Goal: Transaction & Acquisition: Download file/media

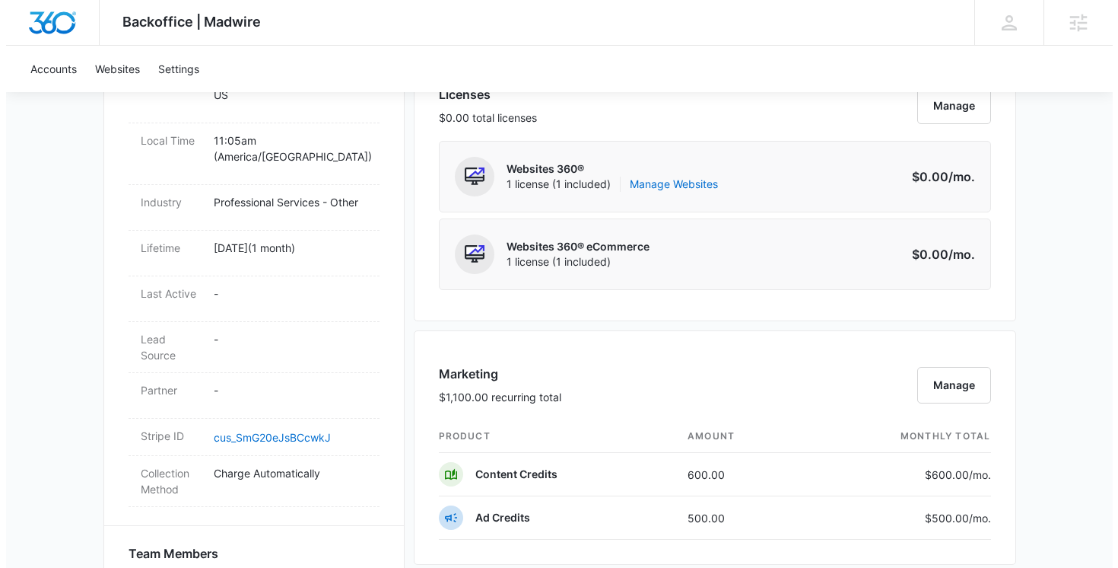
scroll to position [673, 0]
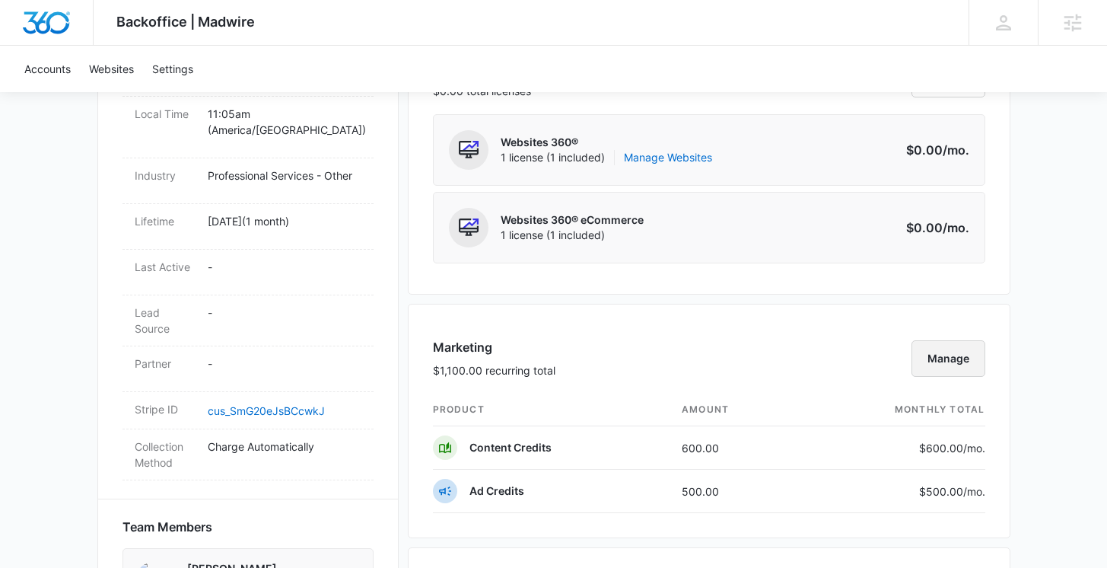
click at [940, 361] on button "Manage" at bounding box center [948, 358] width 74 height 37
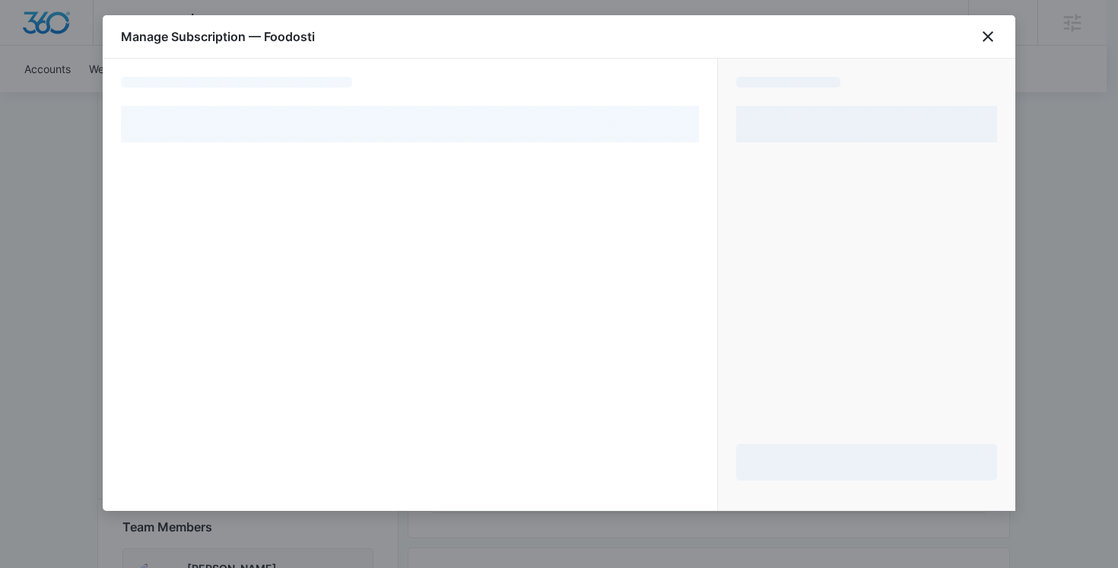
select select "pm_1RqhZCA4n8RTgNjUUe91xTqg"
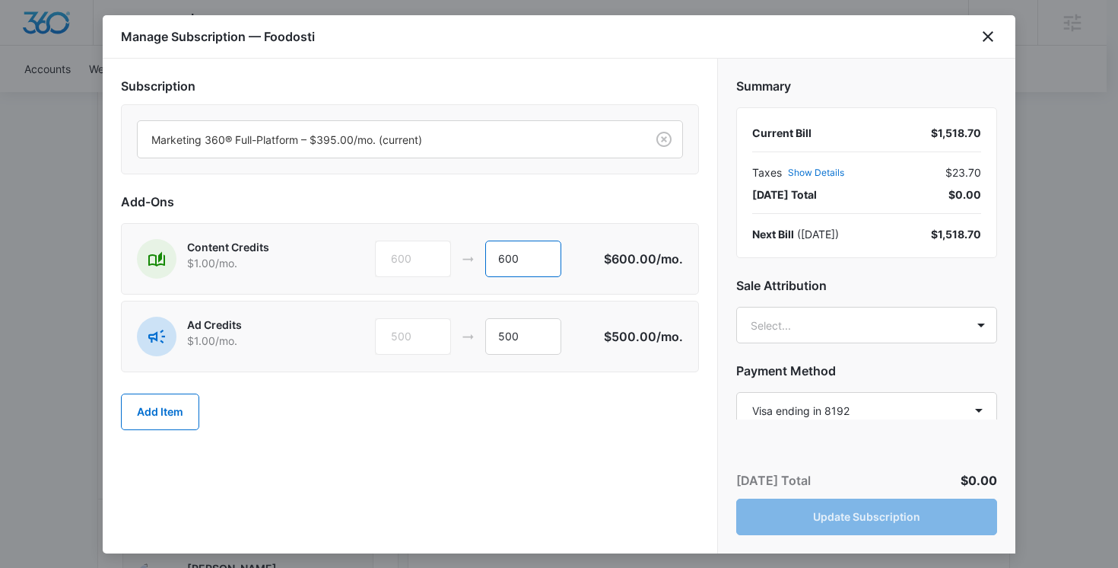
click at [522, 256] on input "600" at bounding box center [523, 258] width 76 height 37
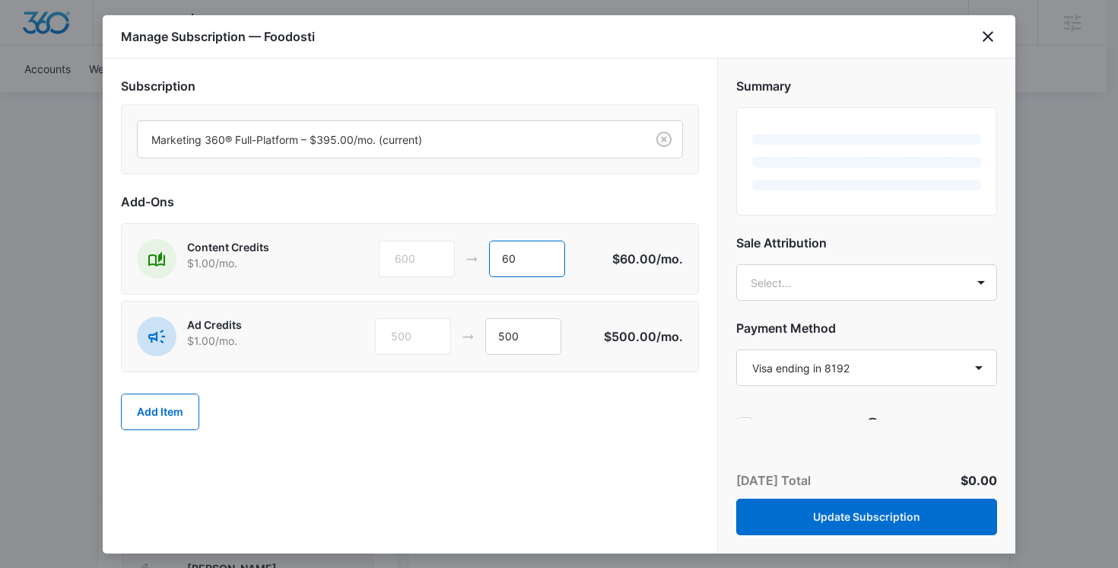
type input "6"
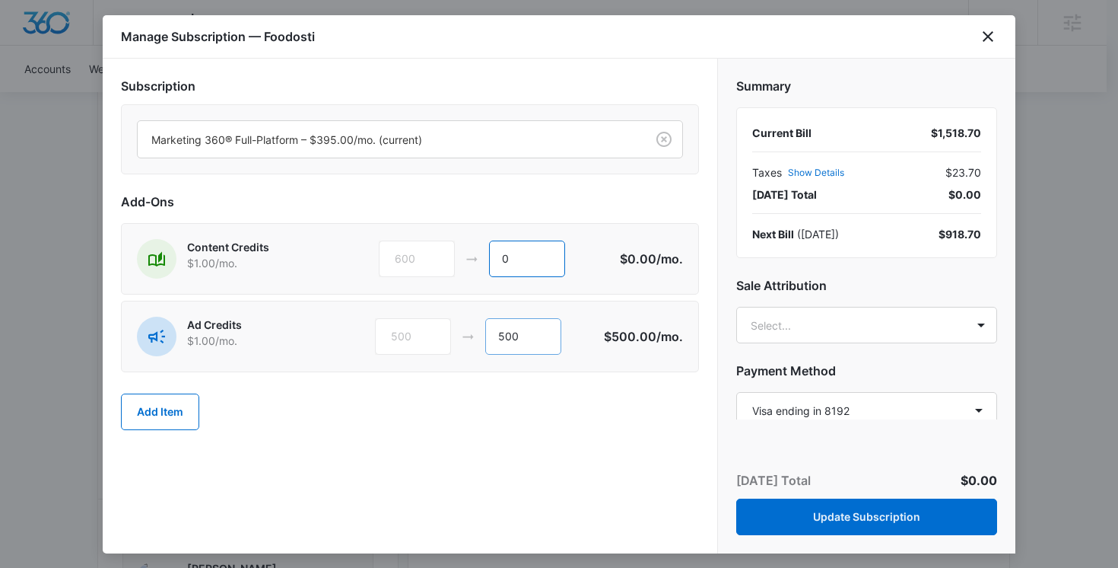
type input "0"
click at [534, 335] on input "500" at bounding box center [523, 336] width 76 height 37
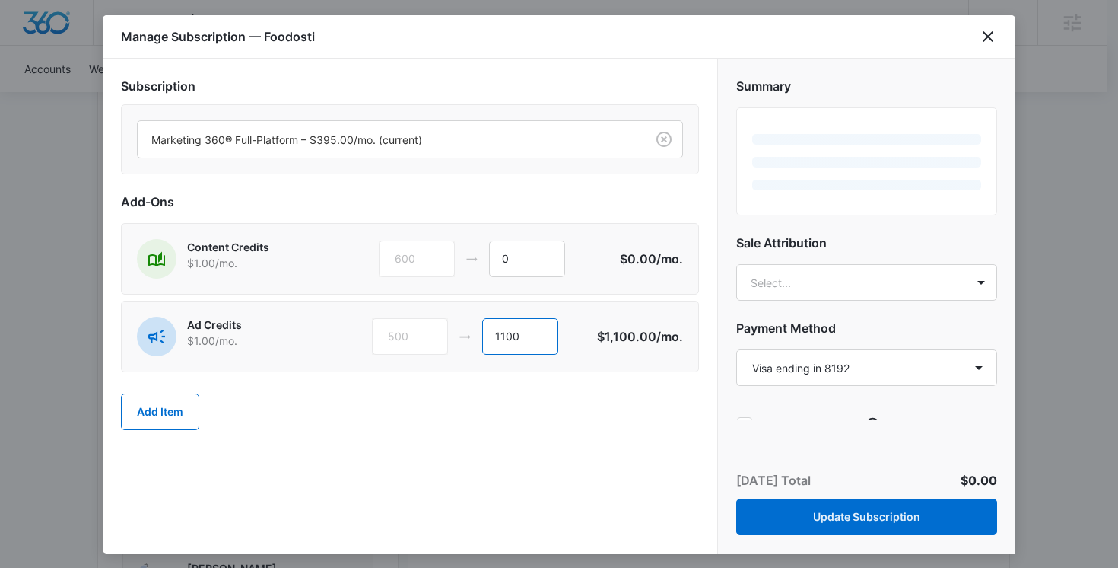
type input "1100"
click at [608, 428] on div "Add Item" at bounding box center [410, 411] width 578 height 67
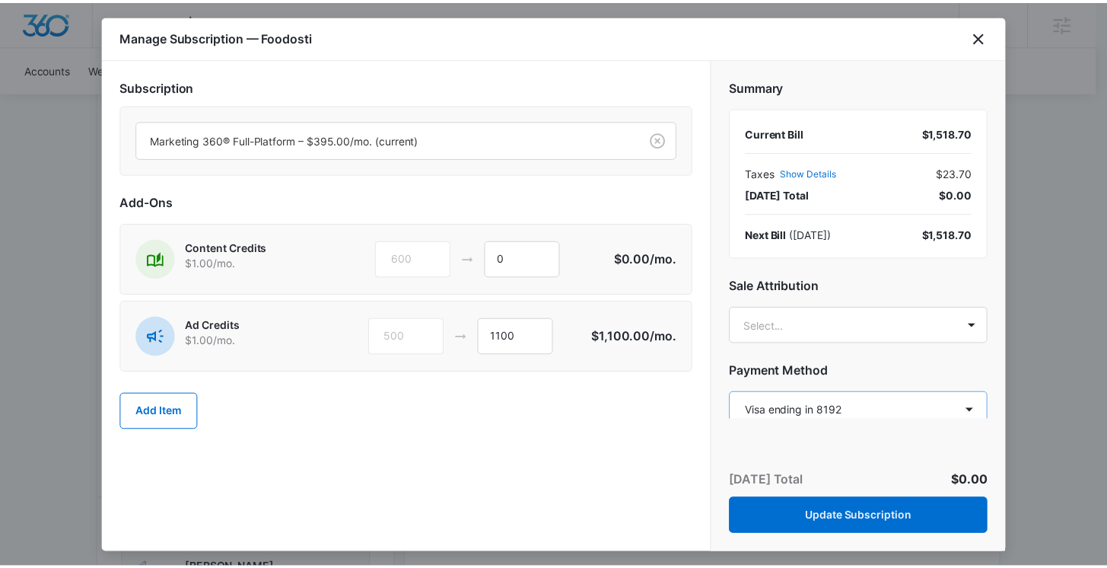
scroll to position [65, 0]
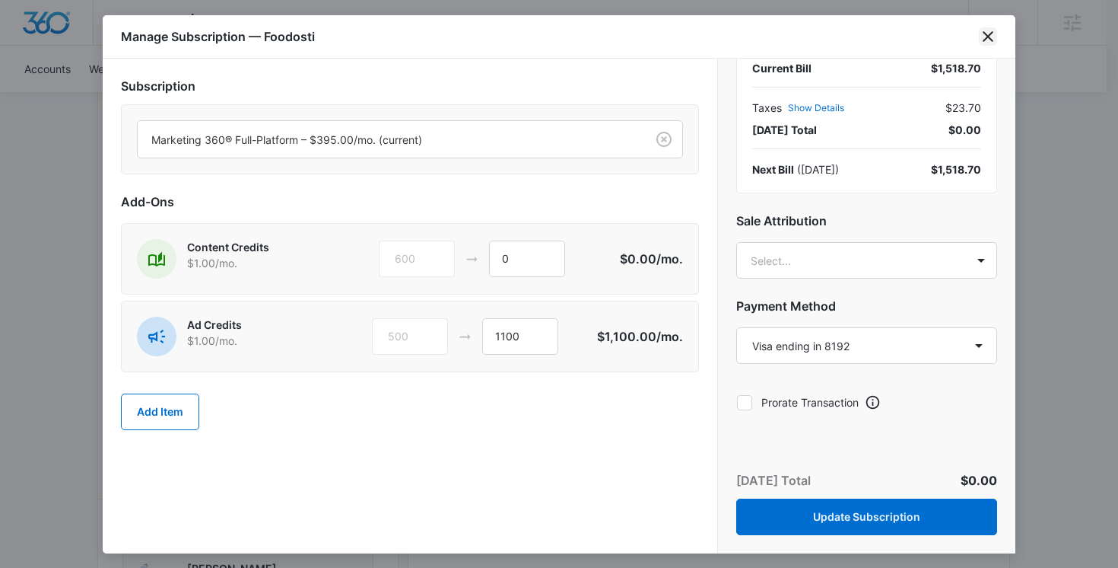
click at [992, 38] on icon "close" at bounding box center [988, 36] width 18 height 18
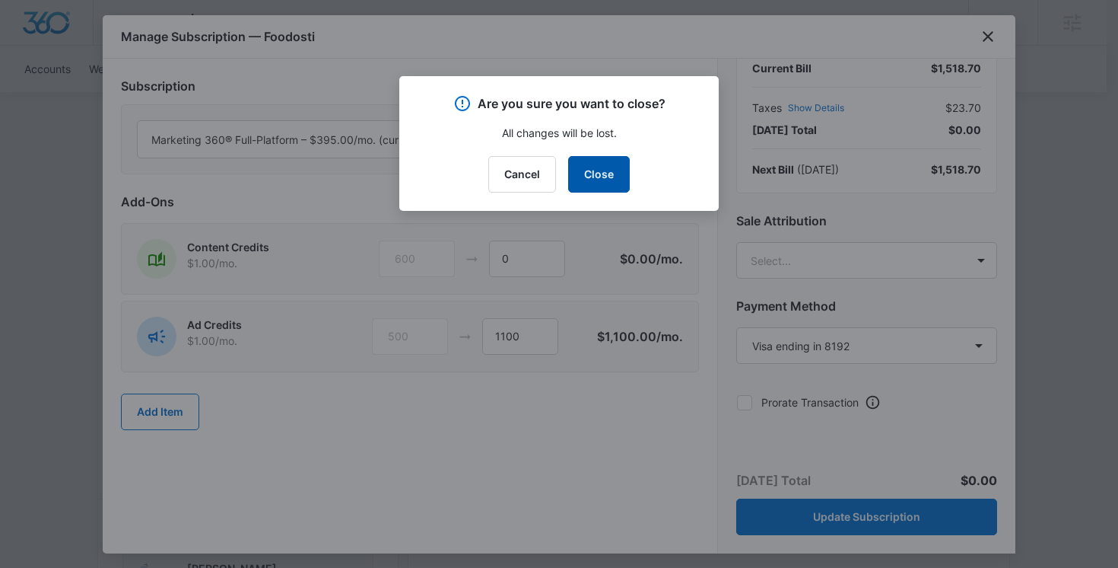
click at [592, 183] on button "Close" at bounding box center [599, 174] width 62 height 37
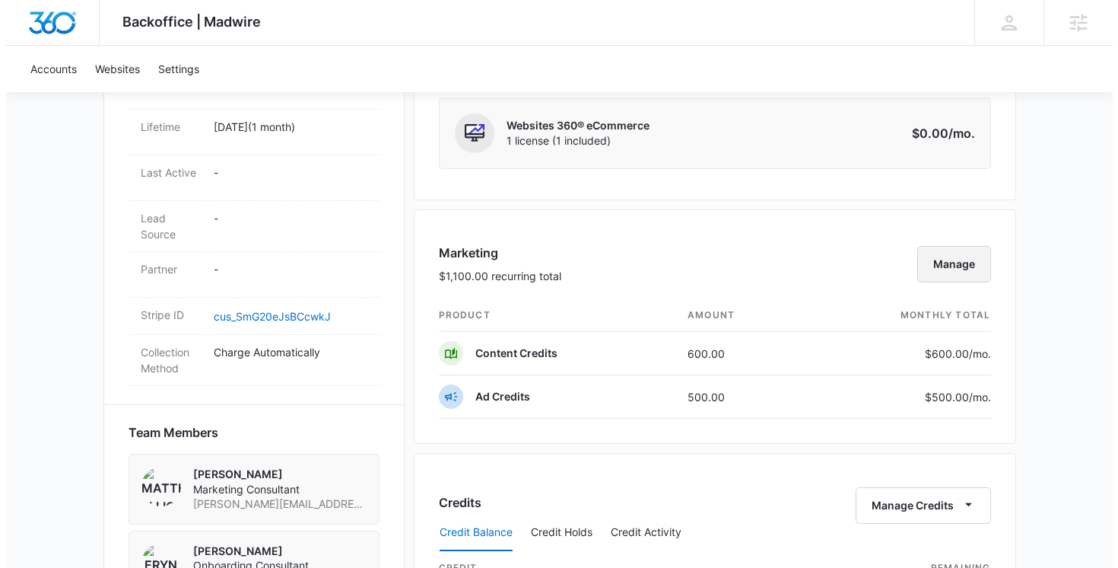
scroll to position [768, 0]
click at [946, 266] on button "Manage" at bounding box center [948, 262] width 74 height 37
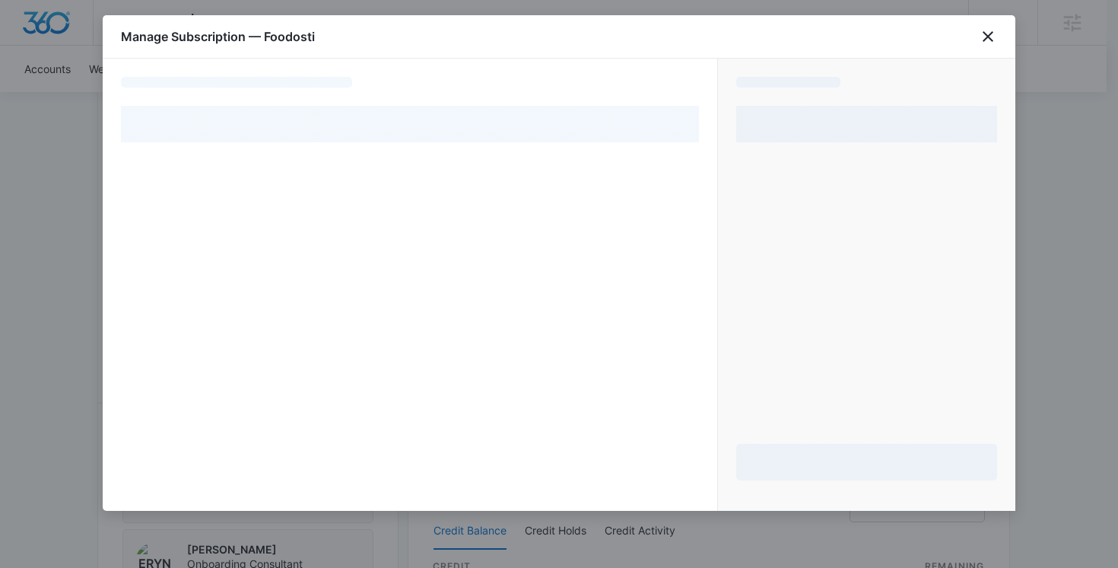
select select "pm_1RqhZCA4n8RTgNjUUe91xTqg"
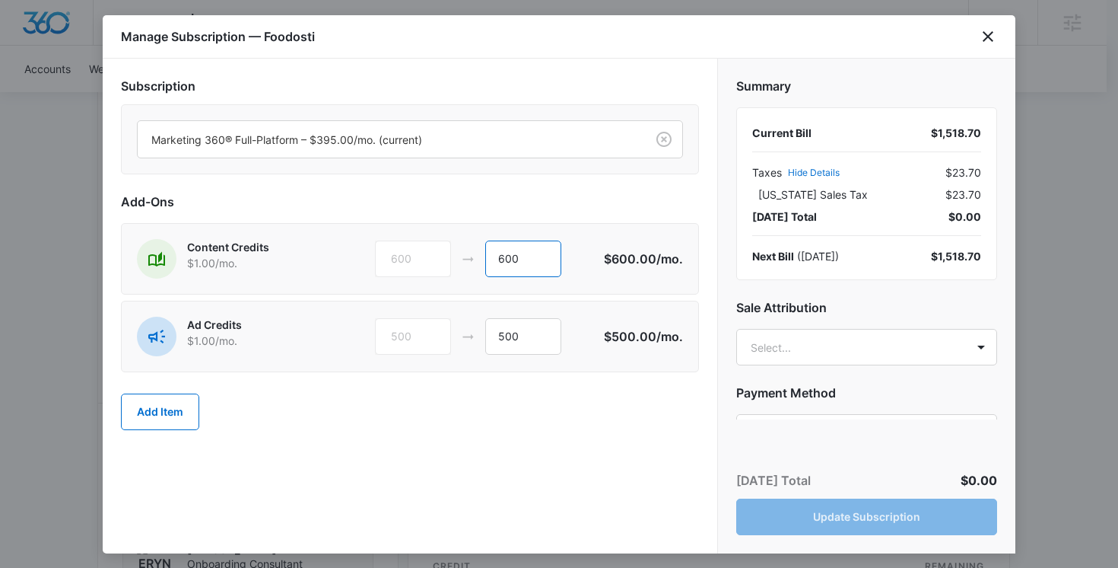
click at [535, 256] on input "600" at bounding box center [523, 258] width 76 height 37
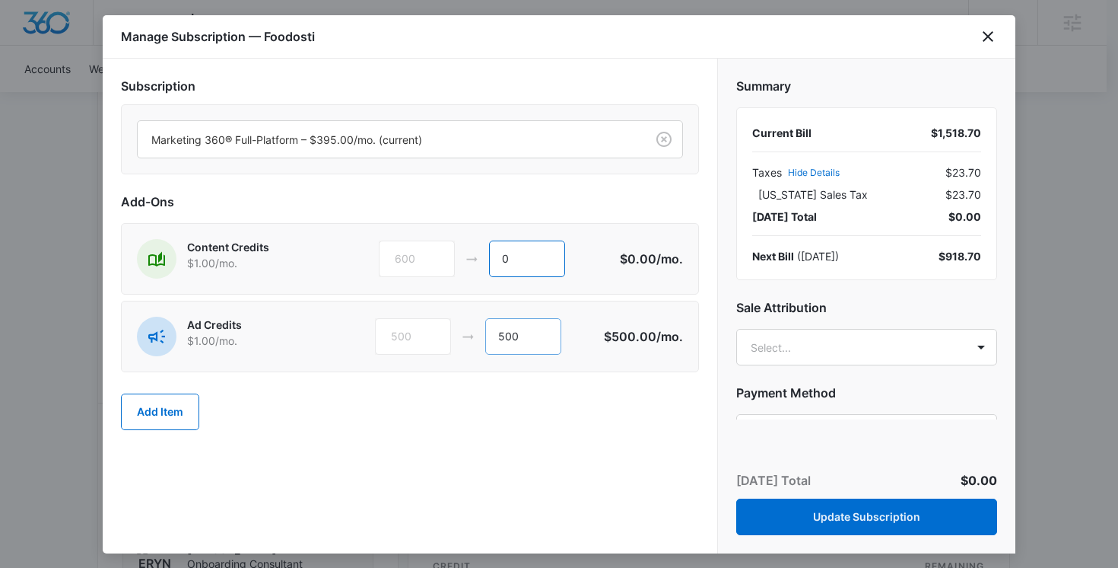
type input "0"
click at [528, 327] on input "500" at bounding box center [523, 336] width 76 height 37
type input "1100"
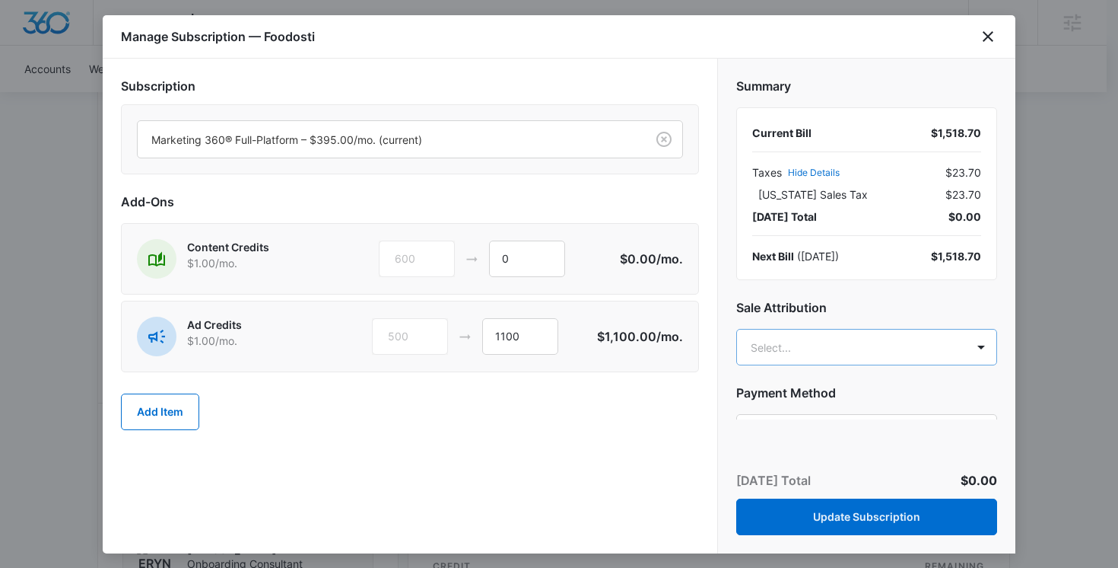
click at [825, 348] on body "Backoffice | Madwire Apps Settings Cheyenne von Hoene cheyenne.vonhoene@madwire…" at bounding box center [559, 365] width 1118 height 2266
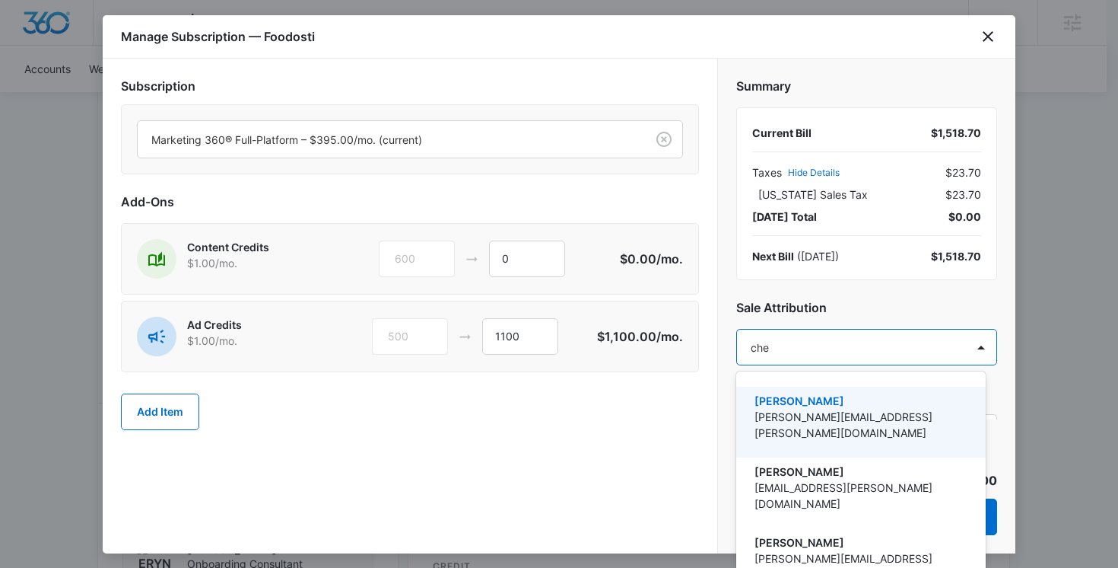
type input "chey"
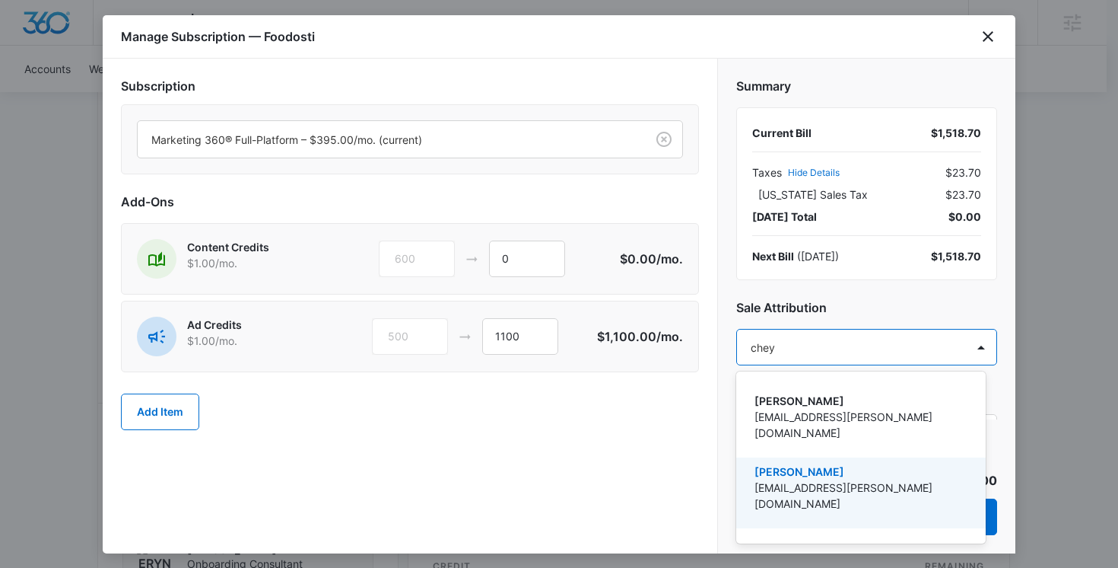
click at [809, 479] on p "[EMAIL_ADDRESS][PERSON_NAME][DOMAIN_NAME]" at bounding box center [860, 495] width 210 height 32
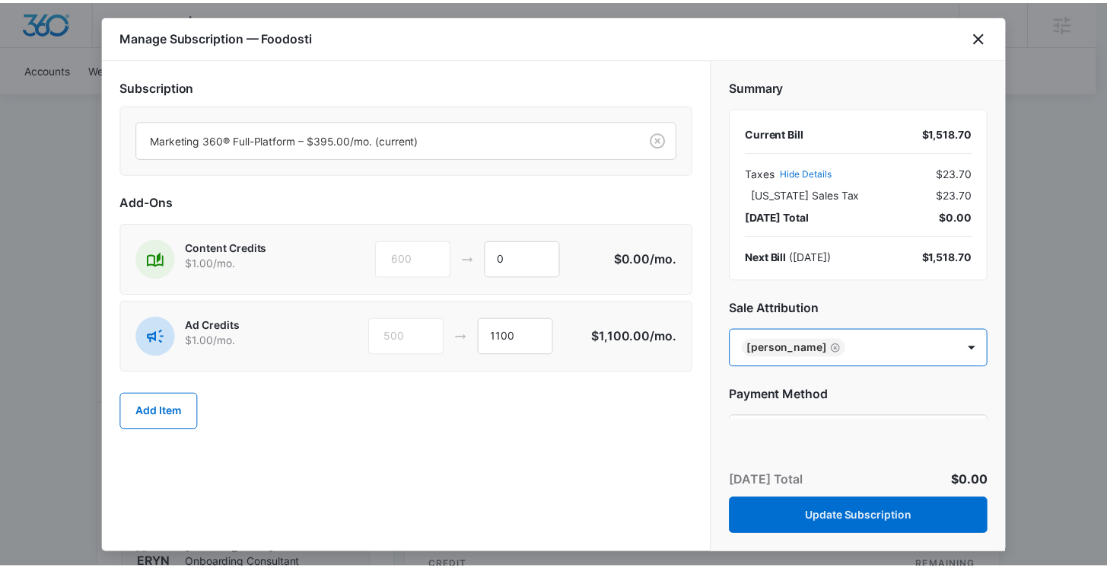
scroll to position [88, 0]
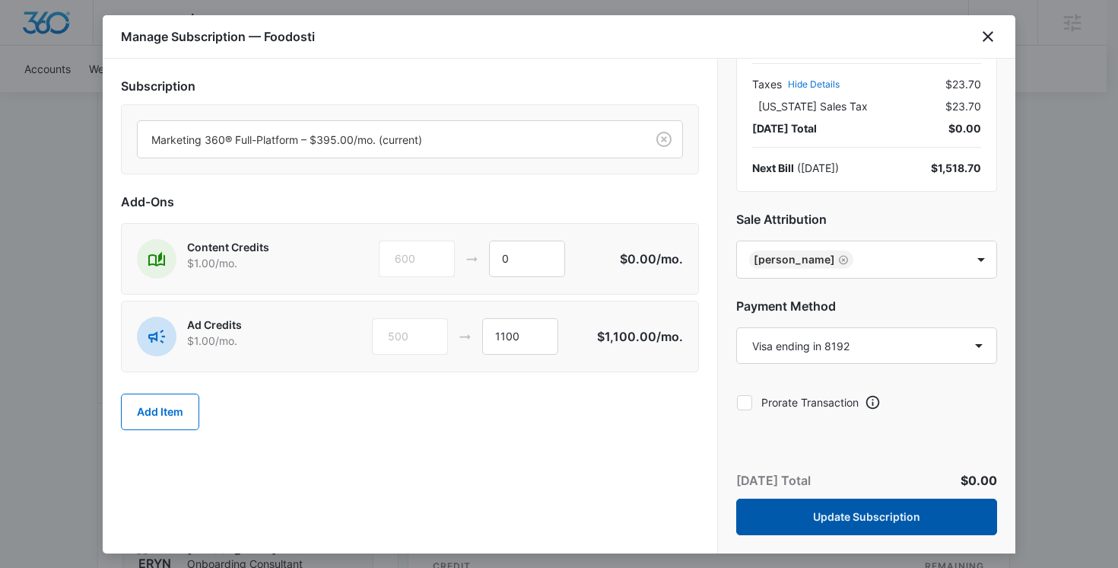
click at [828, 516] on button "Update Subscription" at bounding box center [866, 516] width 261 height 37
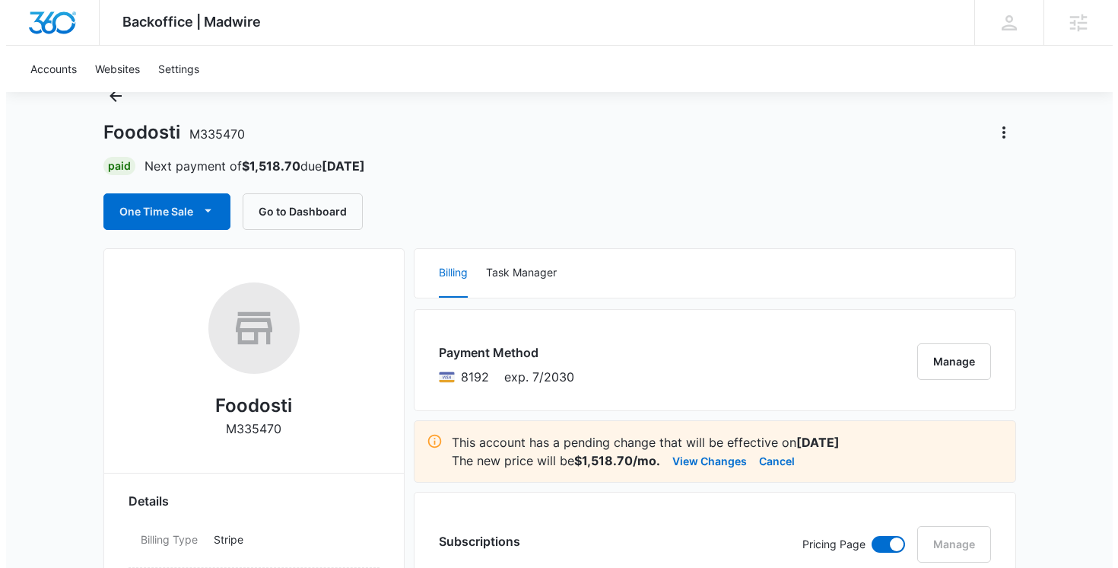
scroll to position [73, 0]
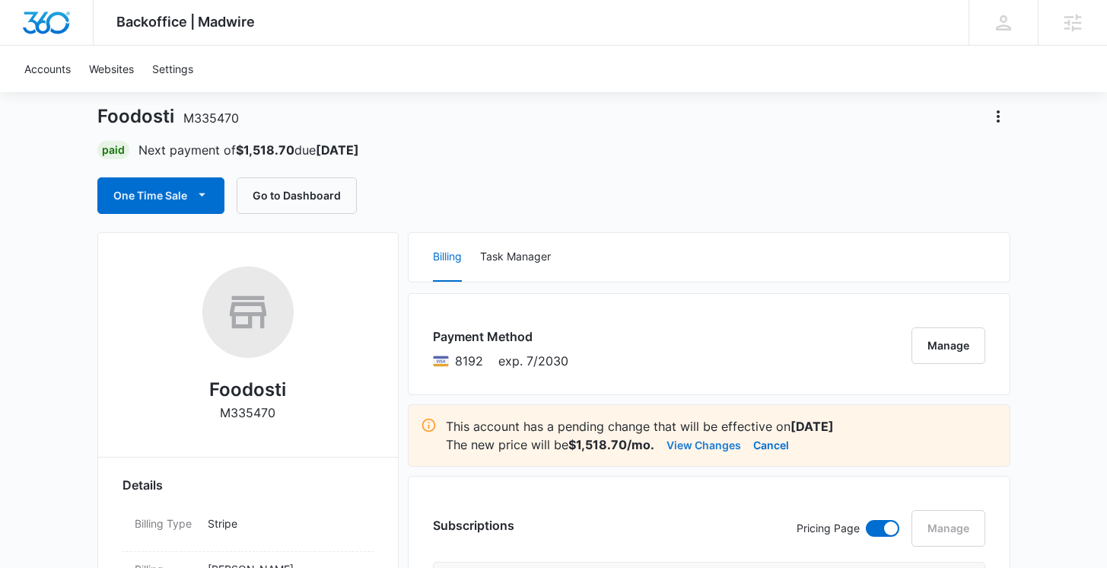
click at [696, 447] on button "View Changes" at bounding box center [703, 444] width 75 height 18
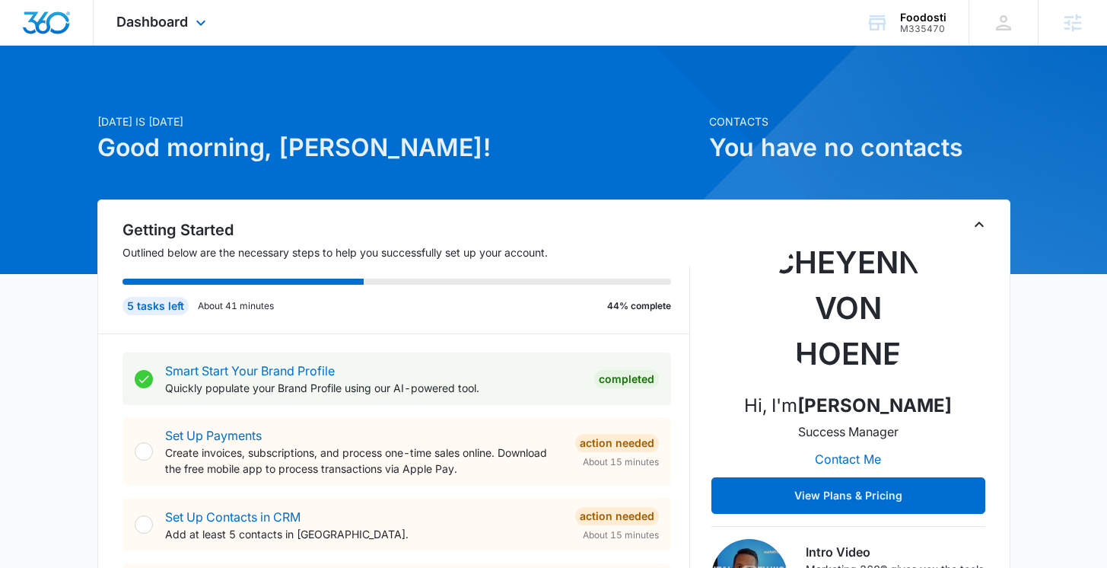
click at [285, 35] on div "Dashboard Apps Reputation Forms CRM Email Social Payments POS Content Ads Intel…" at bounding box center [553, 23] width 1107 height 46
click at [188, 24] on div "Dashboard Apps Reputation Forms CRM Email Social Payments POS Content Ads Intel…" at bounding box center [163, 22] width 139 height 45
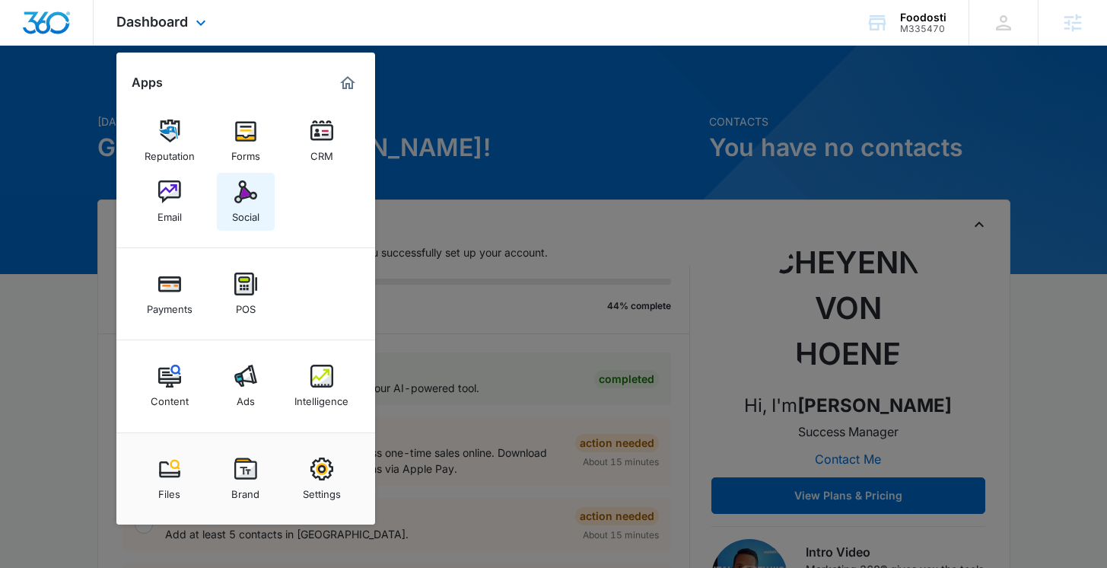
click at [246, 180] on link "Social" at bounding box center [246, 202] width 58 height 58
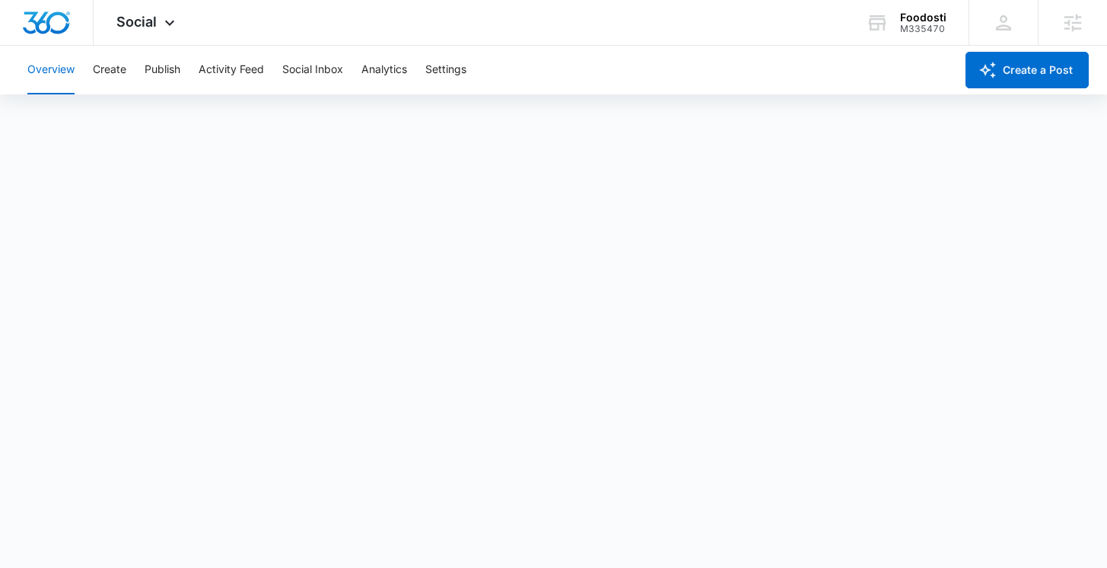
scroll to position [4, 0]
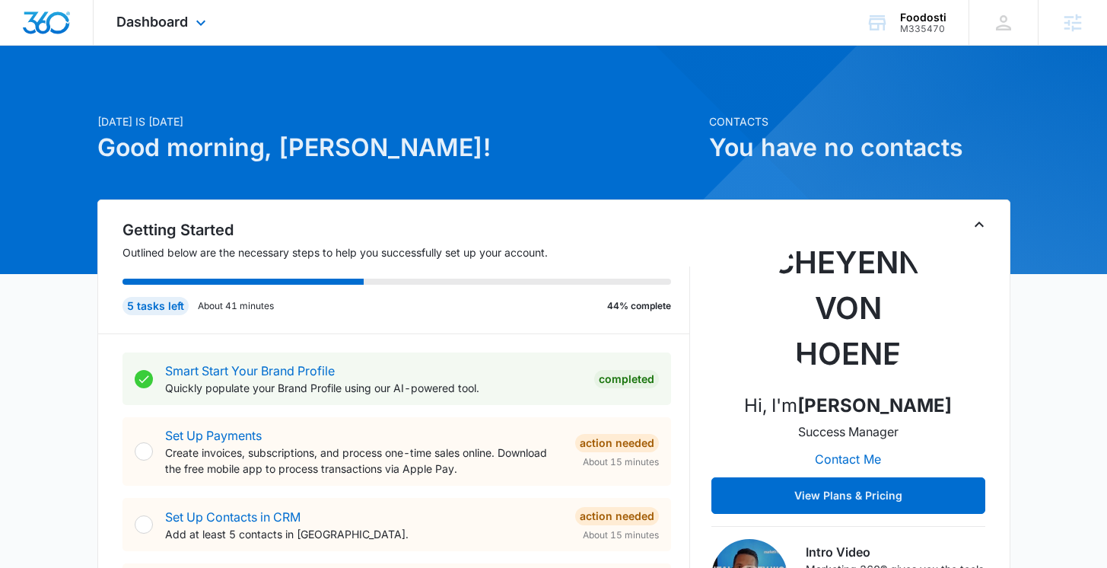
click at [189, 32] on div "Dashboard Apps Reputation Forms CRM Email Social Payments POS Content Ads Intel…" at bounding box center [163, 22] width 139 height 45
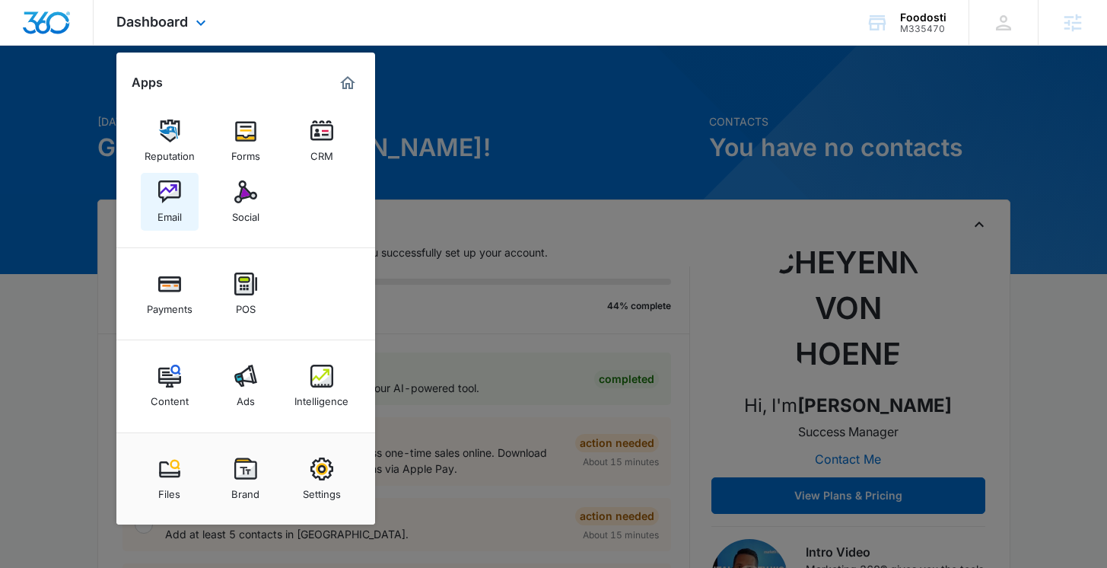
click at [169, 202] on img at bounding box center [169, 191] width 23 height 23
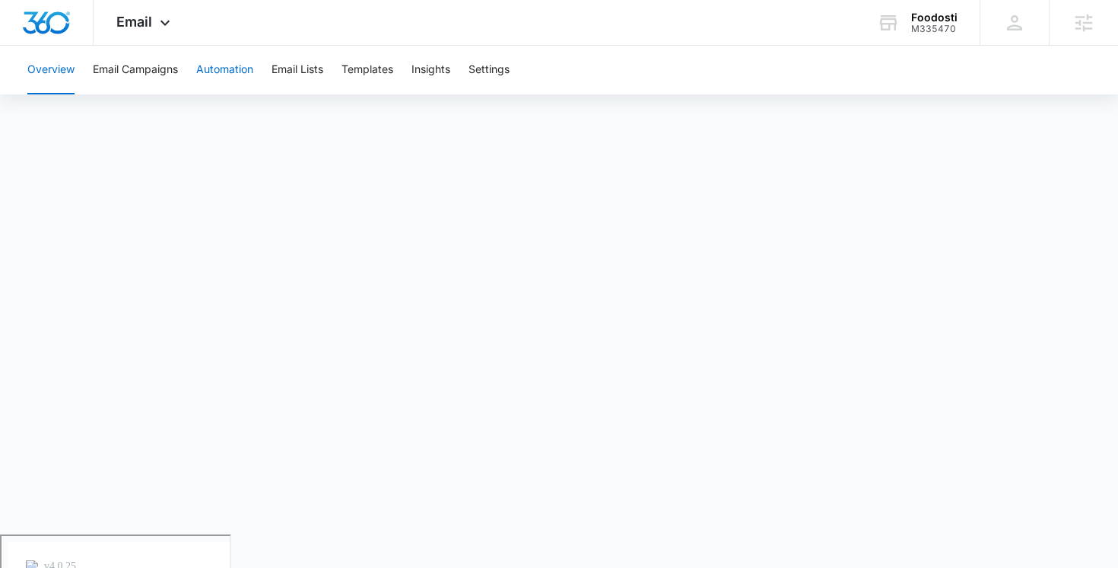
click at [224, 67] on button "Automation" at bounding box center [224, 70] width 57 height 49
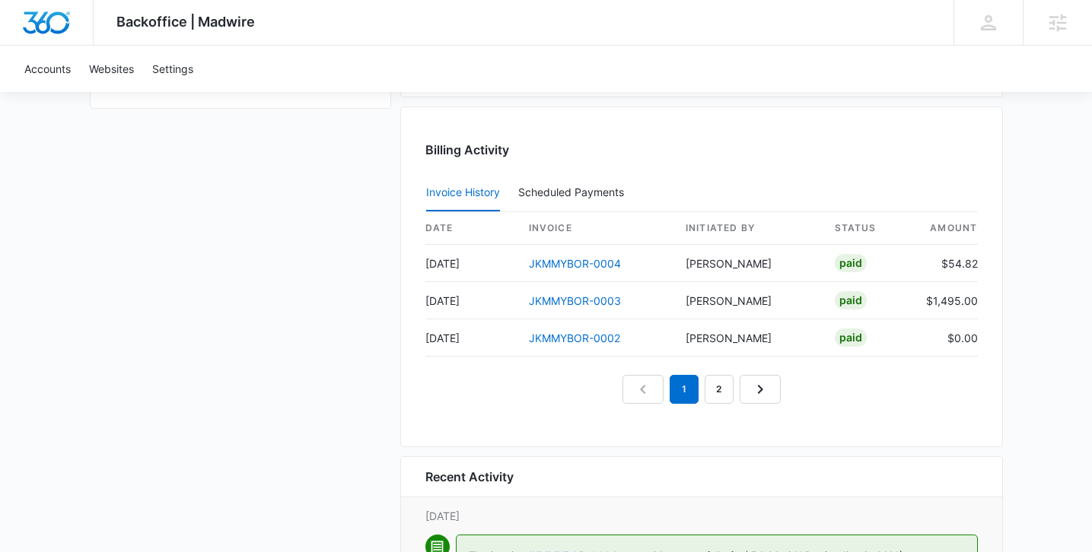
scroll to position [1451, 0]
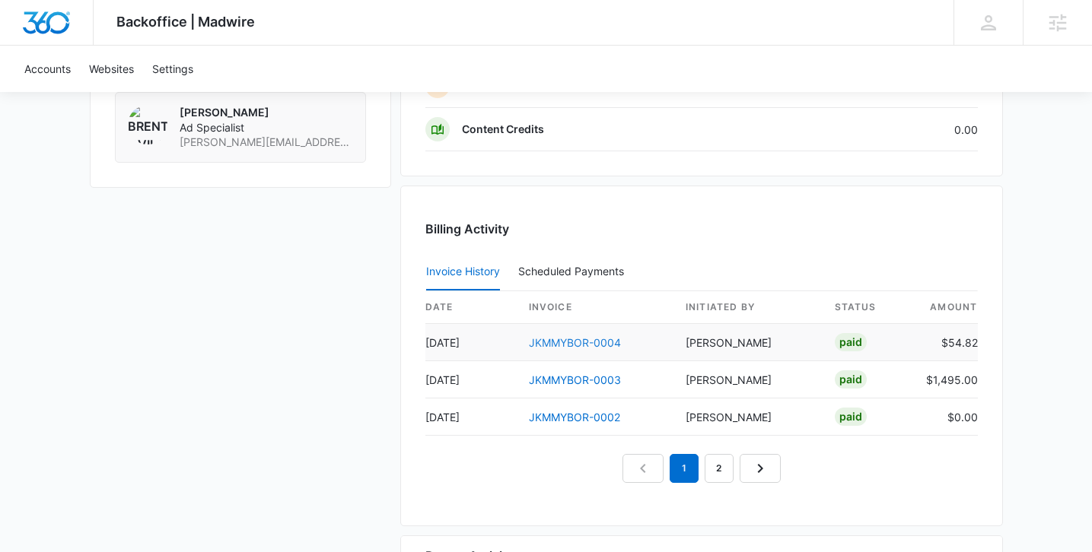
click at [554, 338] on link "JKMMYBOR-0004" at bounding box center [575, 342] width 92 height 13
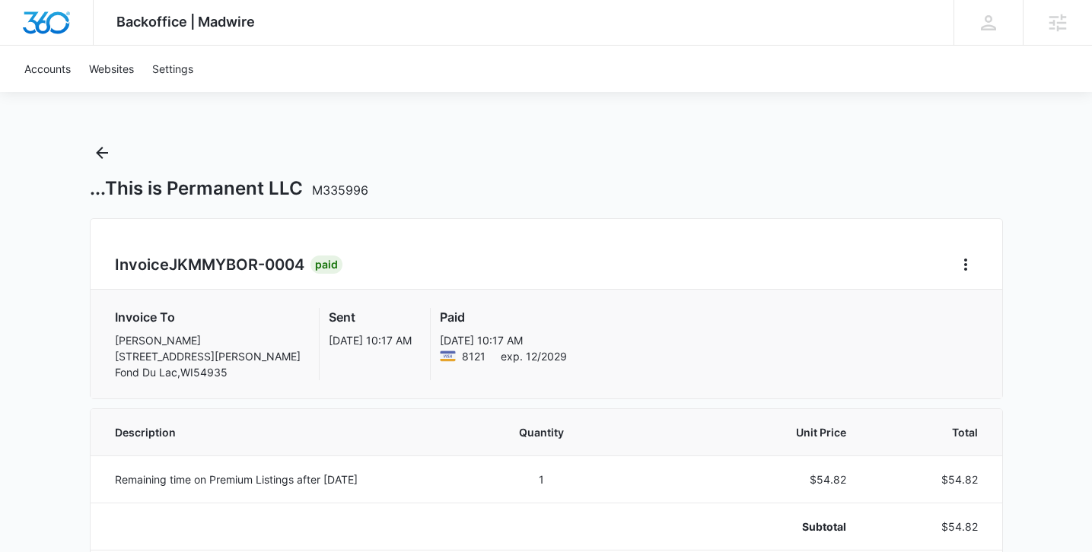
click at [949, 264] on div "Invoice JKMMYBOR-0004 Paid" at bounding box center [546, 265] width 863 height 24
click at [954, 264] on button "Home" at bounding box center [965, 265] width 24 height 24
click at [940, 311] on link "Download Invoice" at bounding box center [896, 307] width 88 height 13
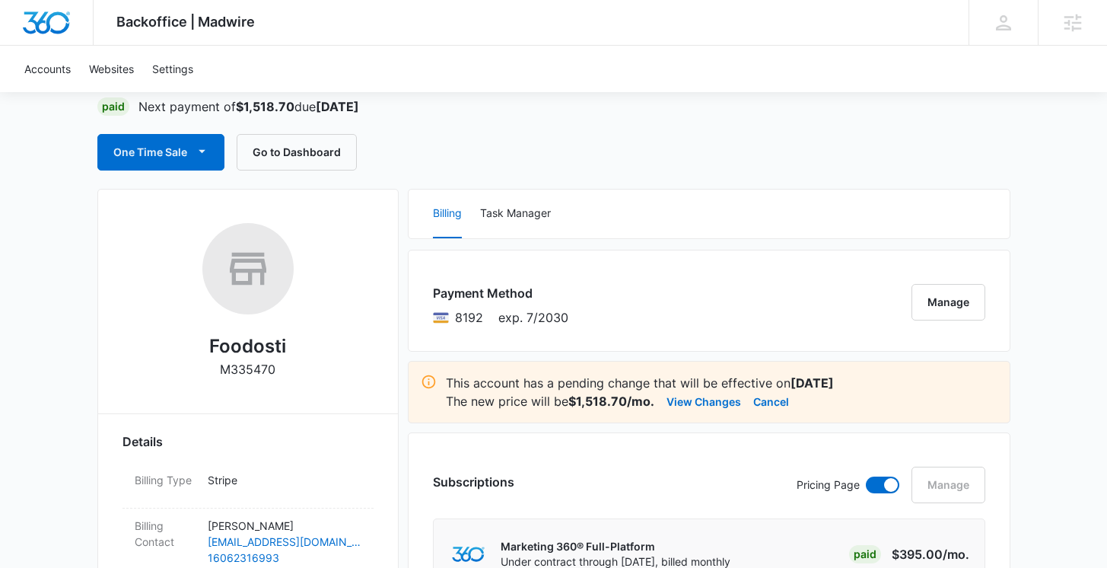
scroll to position [118, 0]
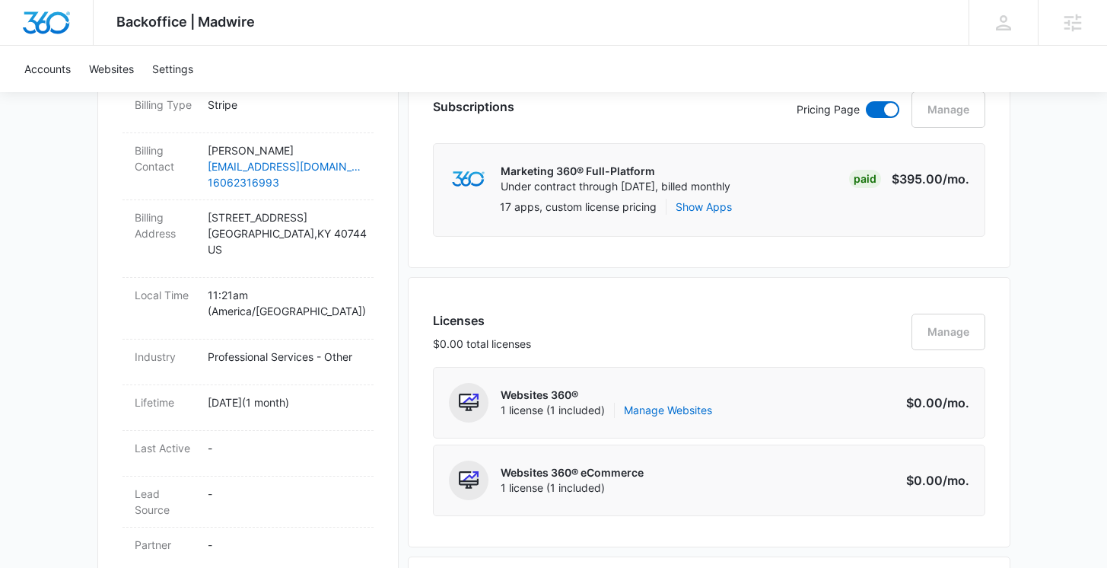
scroll to position [0, 0]
